Goal: Information Seeking & Learning: Learn about a topic

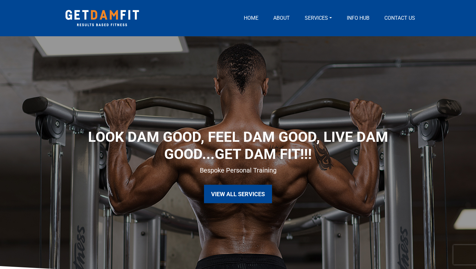
click at [321, 16] on link "Services" at bounding box center [318, 18] width 32 height 8
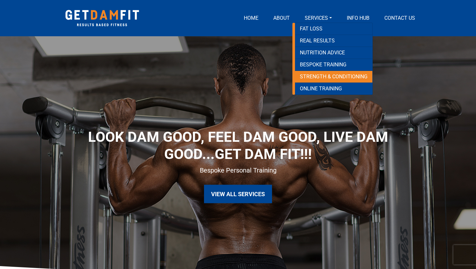
click at [320, 78] on link "Strength & Conditioning" at bounding box center [333, 77] width 77 height 12
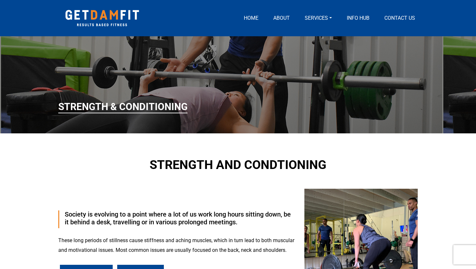
click at [322, 17] on link "Services" at bounding box center [318, 18] width 32 height 8
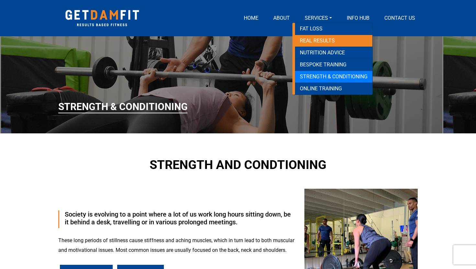
click at [327, 42] on link "REAL RESULTS" at bounding box center [333, 41] width 77 height 12
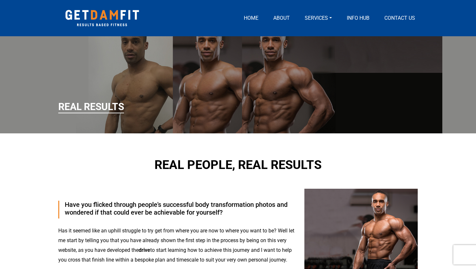
click at [285, 18] on link "About" at bounding box center [282, 18] width 22 height 8
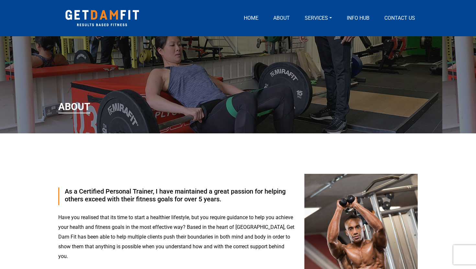
click at [360, 17] on link "Info Hub" at bounding box center [358, 18] width 28 height 8
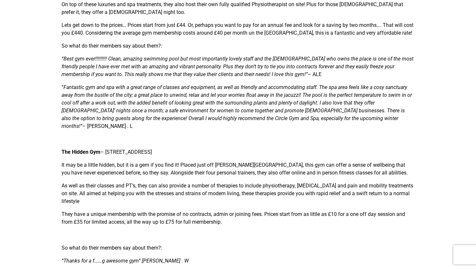
scroll to position [487, 0]
